Goal: Answer question/provide support

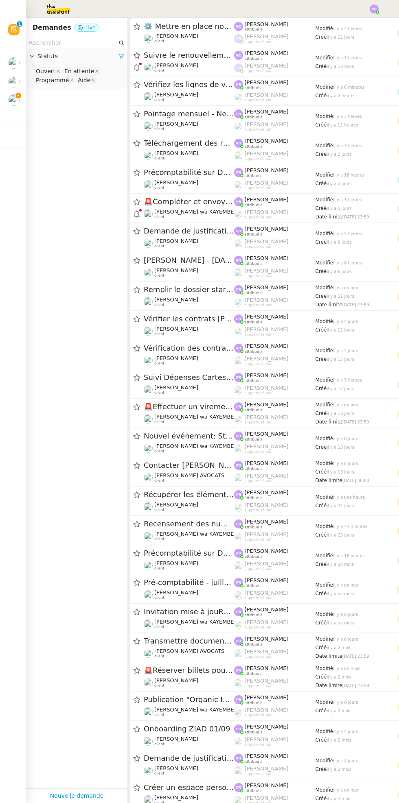
click at [18, 96] on icon at bounding box center [18, 96] width 6 height 6
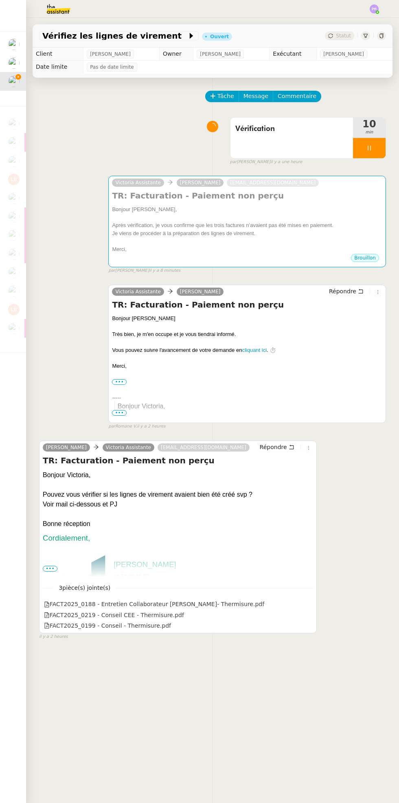
click at [369, 147] on icon at bounding box center [369, 148] width 7 height 7
click at [382, 148] on button at bounding box center [377, 148] width 16 height 20
click at [272, 209] on div "Bonjour [PERSON_NAME]﻿," at bounding box center [247, 209] width 270 height 8
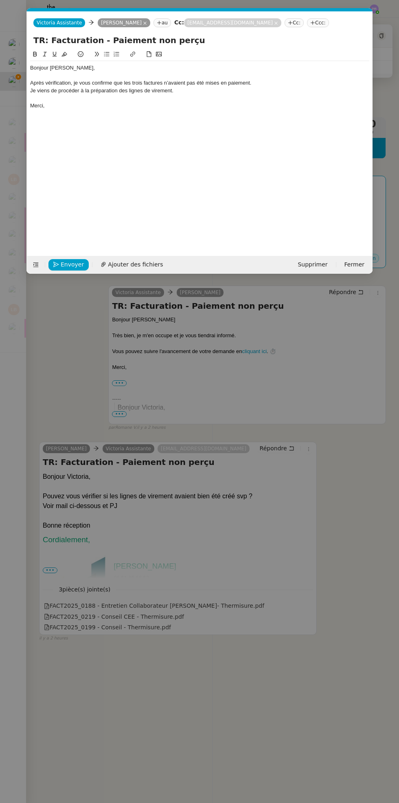
scroll to position [0, 17]
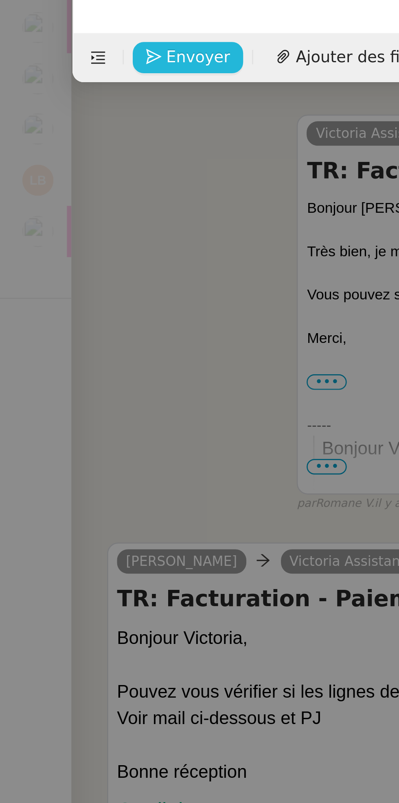
click at [71, 267] on span "Envoyer" at bounding box center [72, 264] width 23 height 9
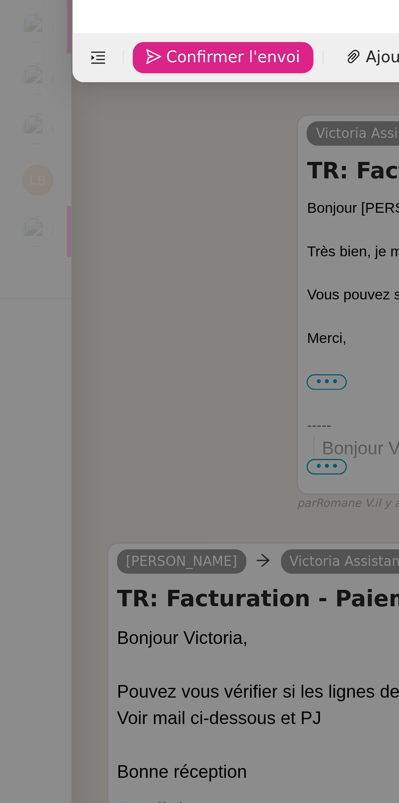
click at [80, 266] on span "Confirmer l'envoi" at bounding box center [85, 264] width 49 height 9
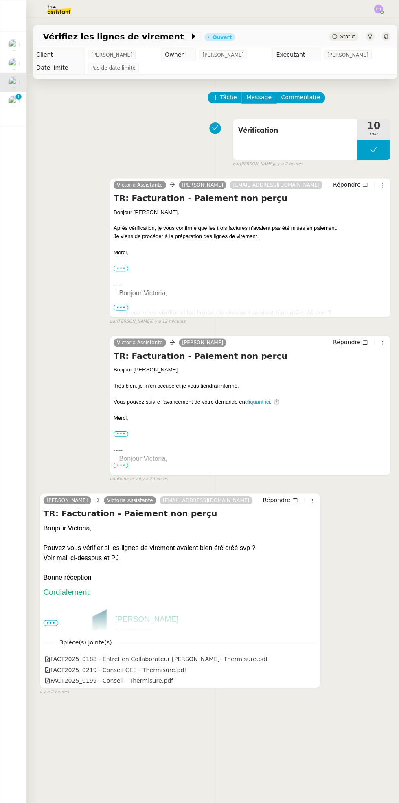
scroll to position [0, 0]
click at [13, 102] on img at bounding box center [13, 99] width 11 height 11
